Goal: Use online tool/utility: Utilize a website feature to perform a specific function

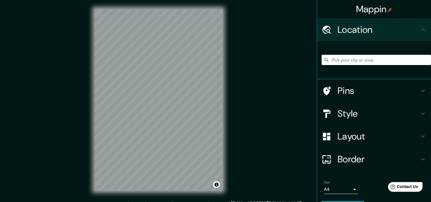
click at [420, 135] on icon at bounding box center [423, 136] width 7 height 7
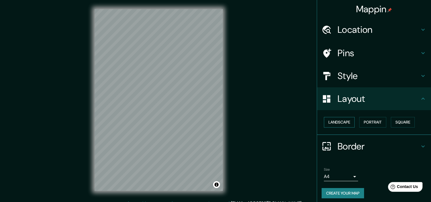
click at [337, 123] on button "Landscape" at bounding box center [339, 122] width 31 height 11
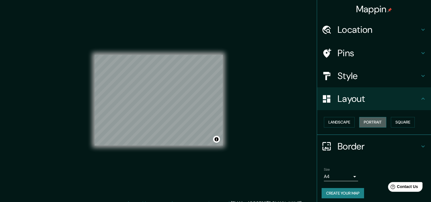
click at [378, 124] on button "Portrait" at bounding box center [372, 122] width 27 height 11
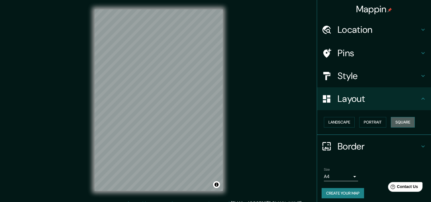
click at [394, 121] on button "Square" at bounding box center [403, 122] width 24 height 11
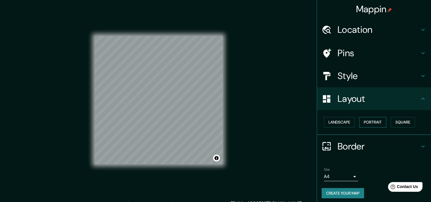
click at [373, 120] on button "Portrait" at bounding box center [372, 122] width 27 height 11
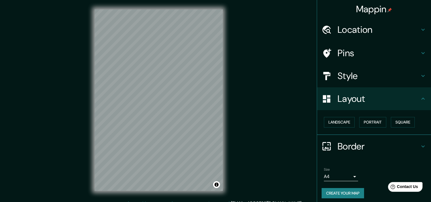
click at [420, 95] on icon at bounding box center [423, 98] width 7 height 7
click at [420, 78] on icon at bounding box center [423, 75] width 7 height 7
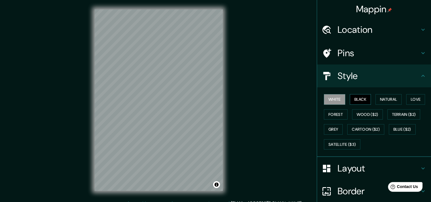
click at [355, 100] on button "Black" at bounding box center [360, 99] width 21 height 11
click at [386, 100] on button "Natural" at bounding box center [389, 99] width 26 height 11
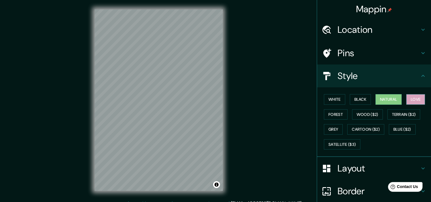
click at [409, 99] on button "Love" at bounding box center [415, 99] width 19 height 11
click at [330, 117] on button "Forest" at bounding box center [336, 114] width 24 height 11
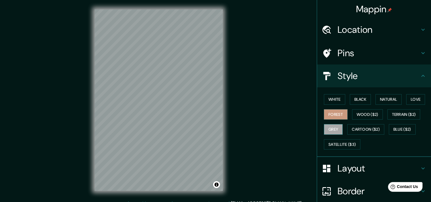
click at [334, 127] on button "Grey" at bounding box center [333, 129] width 19 height 11
click at [330, 143] on button "Satellite ($3)" at bounding box center [342, 144] width 36 height 11
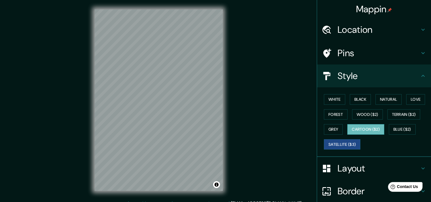
click at [350, 130] on button "Cartoon ($2)" at bounding box center [365, 129] width 37 height 11
click at [397, 127] on button "Blue ($2)" at bounding box center [402, 129] width 27 height 11
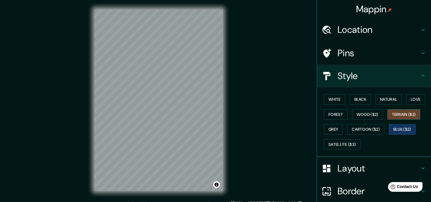
click at [397, 117] on button "Terrain ($2)" at bounding box center [404, 114] width 33 height 11
click at [356, 114] on button "Wood ($2)" at bounding box center [367, 114] width 31 height 11
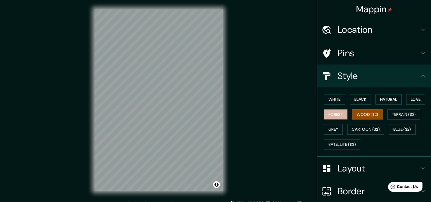
click at [331, 111] on button "Forest" at bounding box center [336, 114] width 24 height 11
click at [331, 128] on button "Grey" at bounding box center [333, 129] width 19 height 11
drag, startPoint x: 274, startPoint y: 100, endPoint x: 272, endPoint y: 93, distance: 7.3
click at [420, 73] on icon at bounding box center [423, 75] width 7 height 7
click at [420, 53] on icon at bounding box center [423, 53] width 7 height 7
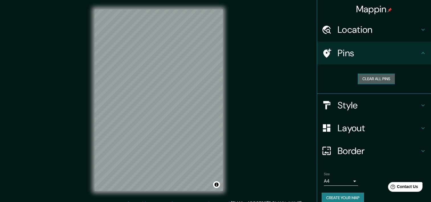
click at [379, 79] on button "Clear all pins" at bounding box center [376, 79] width 37 height 11
click at [420, 30] on icon at bounding box center [423, 29] width 7 height 7
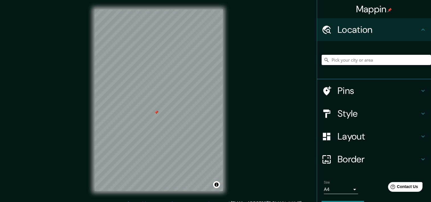
click at [420, 30] on icon at bounding box center [423, 29] width 7 height 7
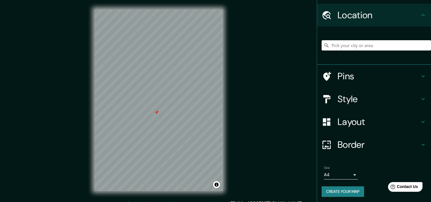
scroll to position [16, 0]
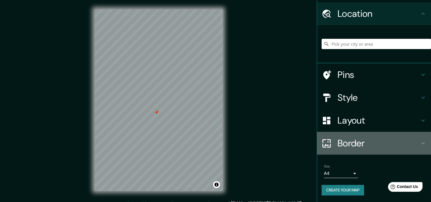
click at [420, 142] on icon at bounding box center [423, 143] width 7 height 7
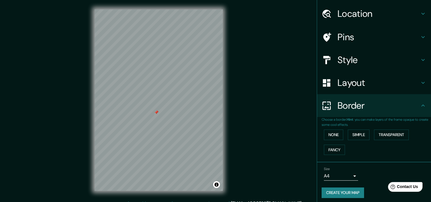
click at [420, 104] on icon at bounding box center [423, 105] width 7 height 7
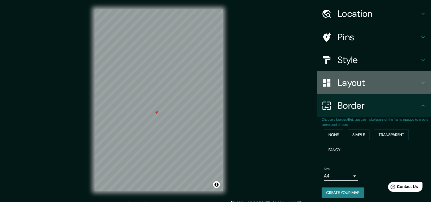
click at [422, 82] on icon at bounding box center [423, 83] width 3 height 2
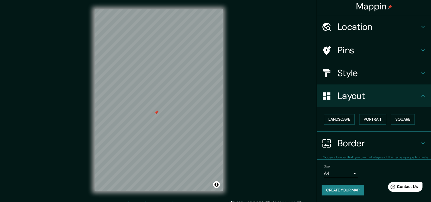
scroll to position [3, 0]
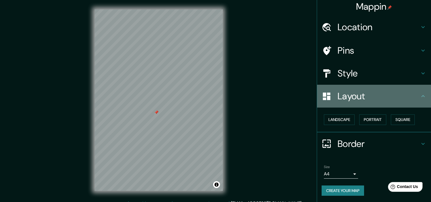
click at [420, 94] on icon at bounding box center [423, 96] width 7 height 7
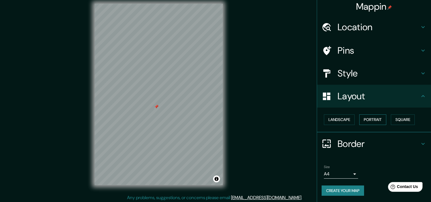
scroll to position [7, 0]
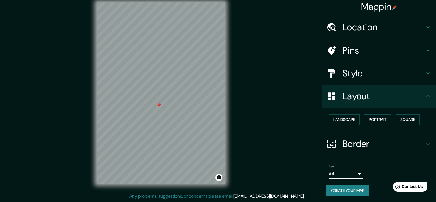
click at [351, 171] on body "Mappin Location Pins Style Layout Landscape Portrait Square Border Choose a bor…" at bounding box center [218, 94] width 436 height 202
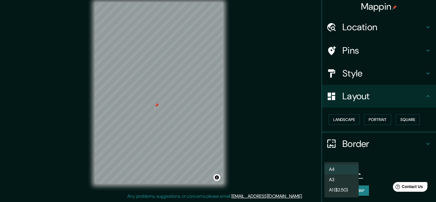
click at [375, 162] on div at bounding box center [218, 101] width 436 height 202
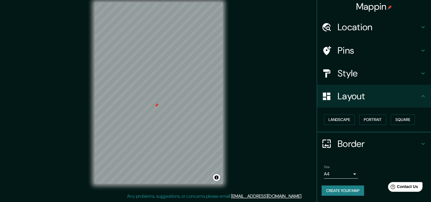
drag, startPoint x: 263, startPoint y: 98, endPoint x: 266, endPoint y: 99, distance: 3.2
drag, startPoint x: 264, startPoint y: 94, endPoint x: 271, endPoint y: 103, distance: 11.7
click at [271, 103] on div "Mappin Location Pins Style Layout Landscape Portrait Square Border Choose a bor…" at bounding box center [215, 97] width 431 height 209
